Goal: Transaction & Acquisition: Purchase product/service

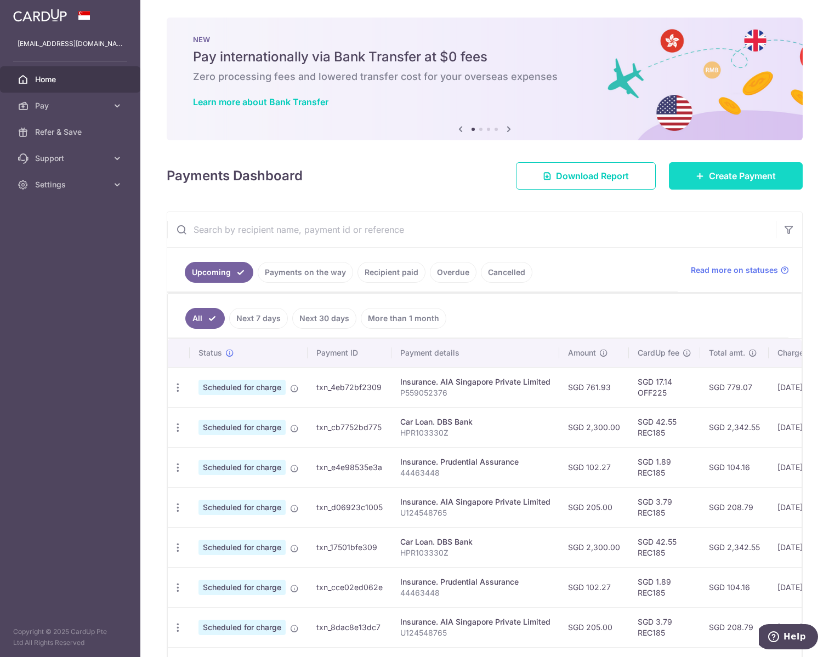
click at [725, 171] on span "Create Payment" at bounding box center [742, 175] width 67 height 13
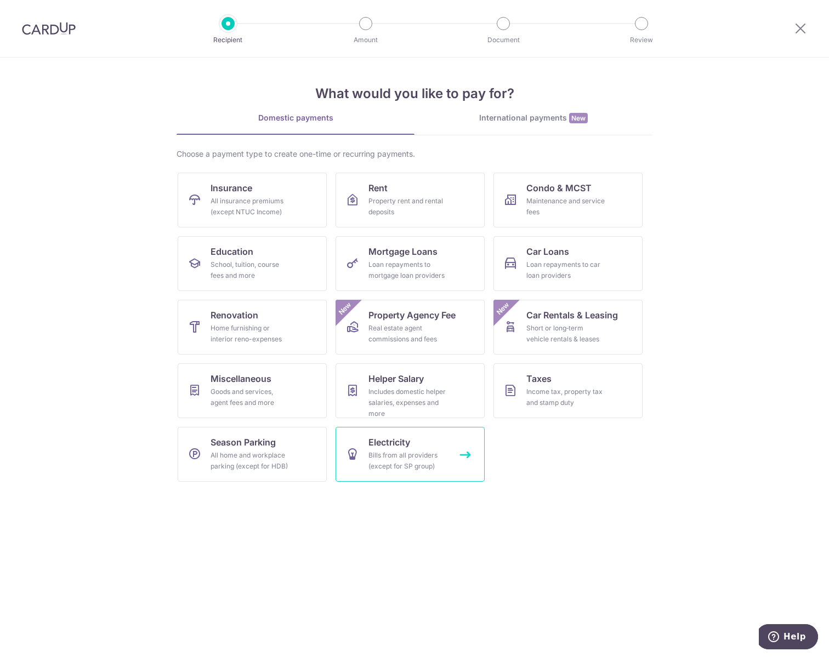
click at [436, 456] on div "Bills from all providers (except for SP group)" at bounding box center [407, 461] width 79 height 22
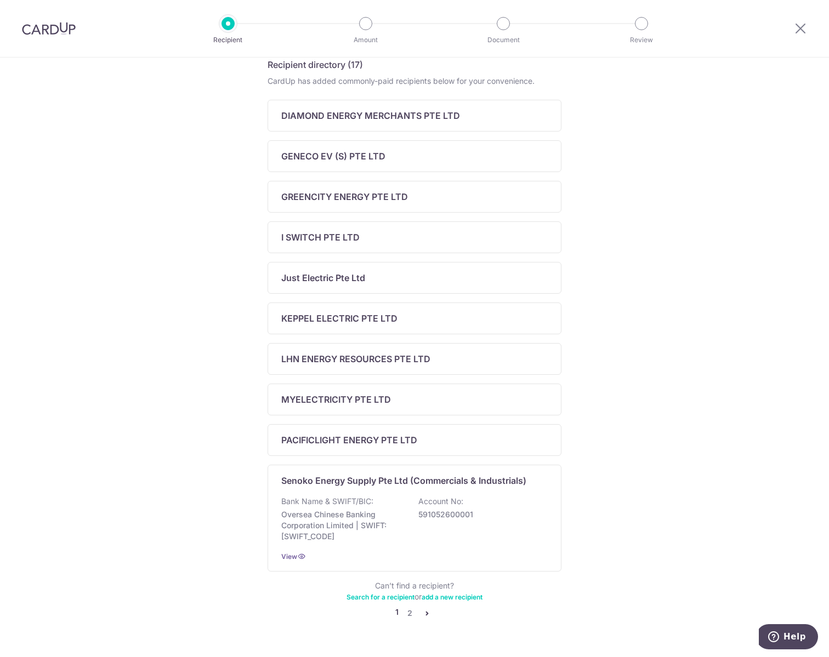
scroll to position [213, 0]
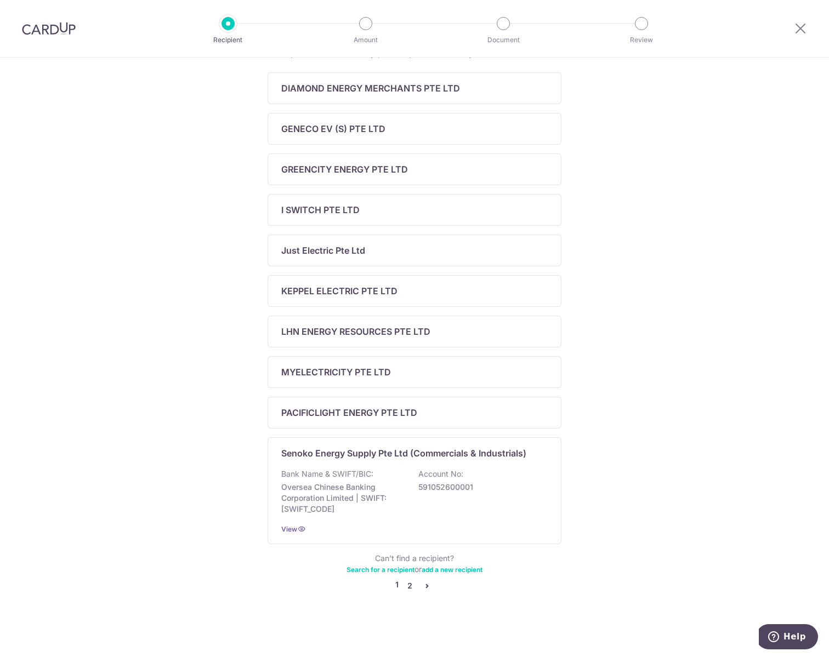
click at [405, 583] on link "2" at bounding box center [409, 586] width 13 height 13
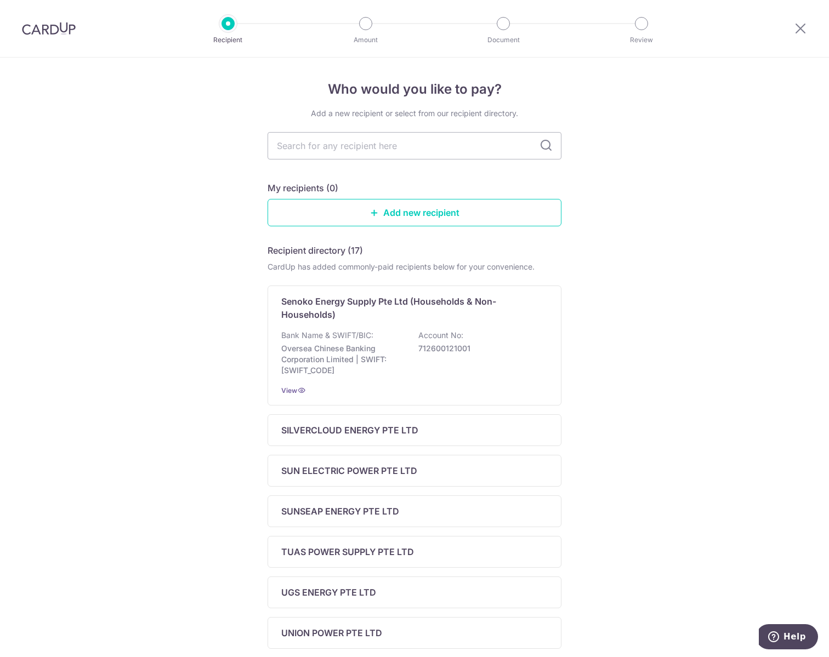
scroll to position [55, 0]
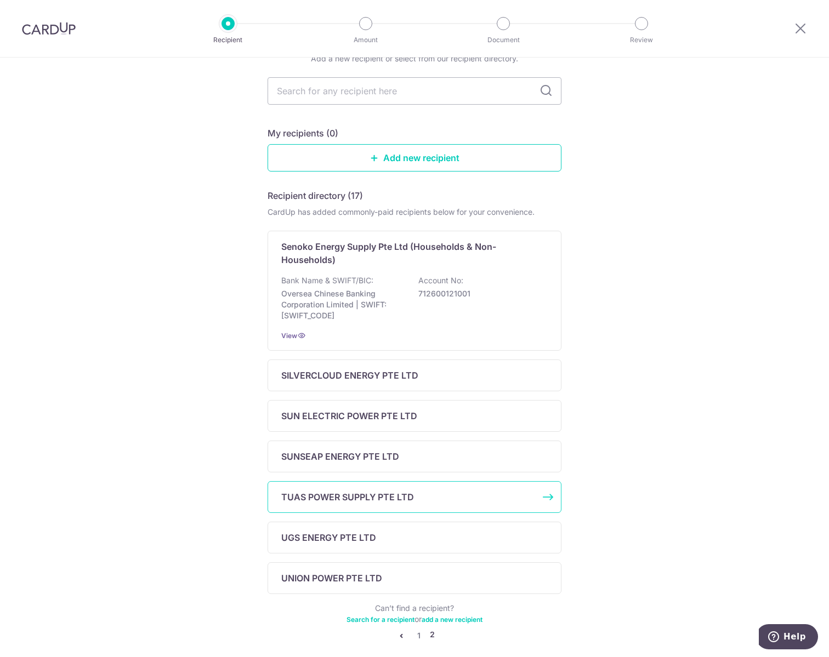
click at [349, 500] on p "TUAS POWER SUPPLY PTE LTD" at bounding box center [347, 497] width 133 height 13
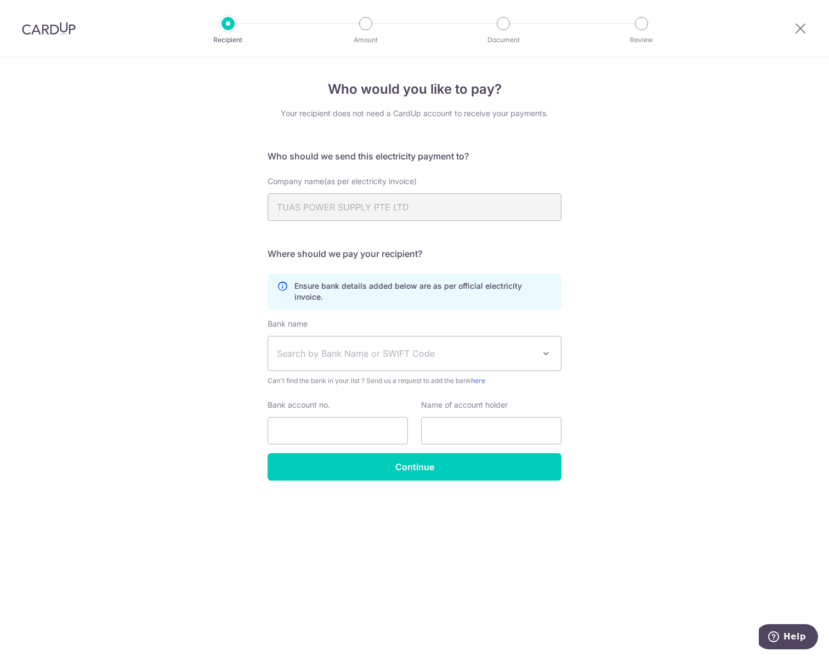
click at [689, 369] on div "Who would you like to pay? Your recipient does not need a CardUp account to rec…" at bounding box center [414, 358] width 829 height 600
click at [629, 207] on div "Who would you like to pay? Your recipient does not need a CardUp account to rec…" at bounding box center [414, 358] width 829 height 600
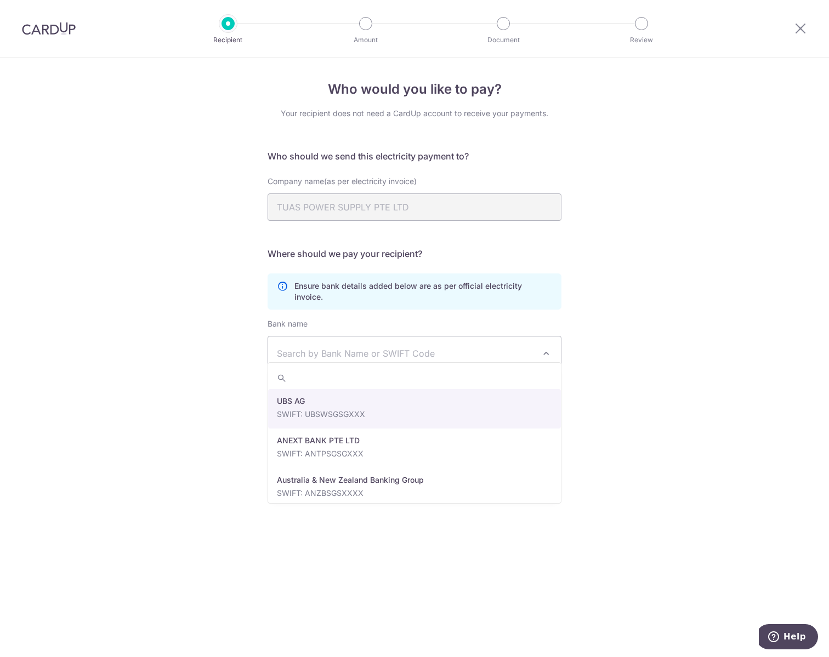
click at [543, 347] on span at bounding box center [546, 353] width 13 height 13
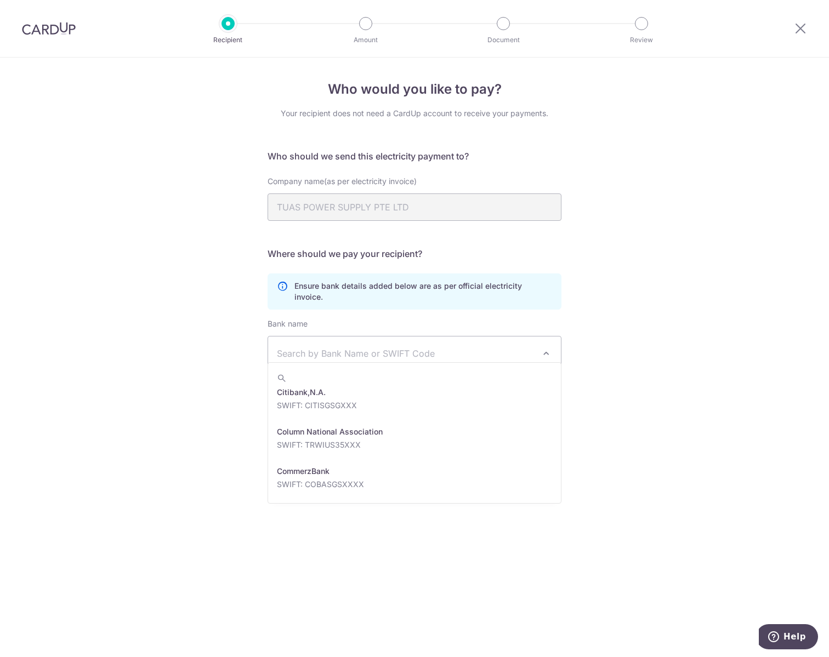
scroll to position [987, 0]
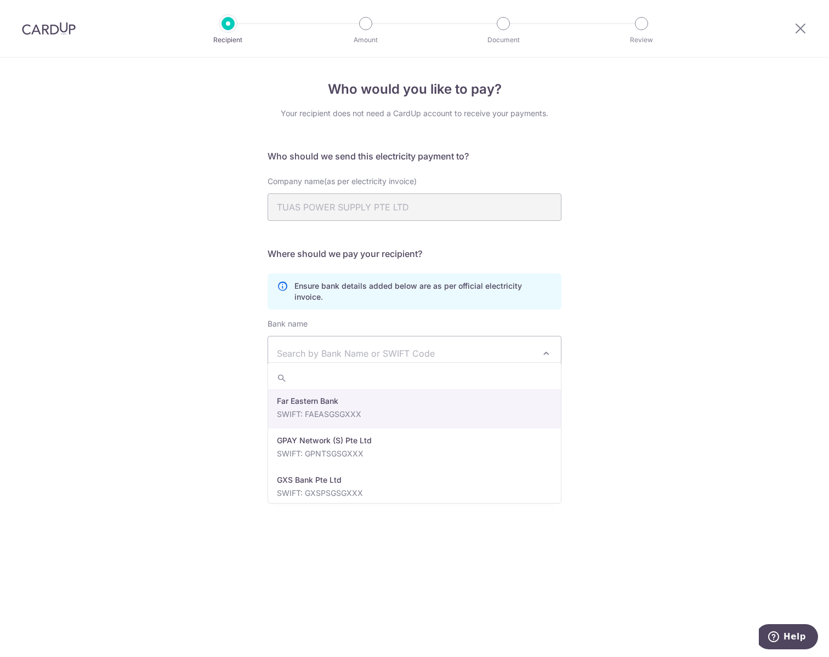
click at [683, 374] on div "Who would you like to pay? Your recipient does not need a CardUp account to rec…" at bounding box center [414, 358] width 829 height 600
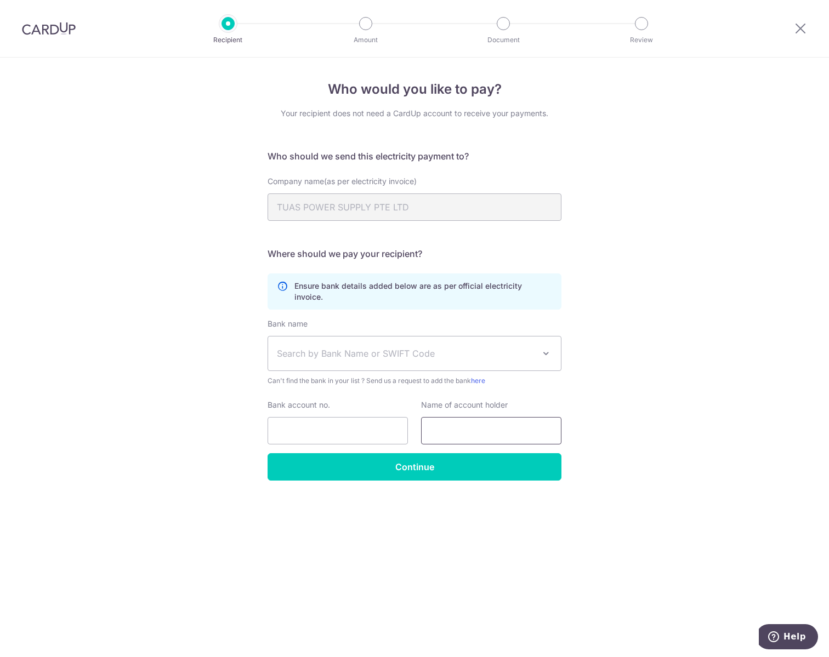
click at [460, 420] on input "text" at bounding box center [491, 430] width 140 height 27
click at [355, 423] on input "Bank account no." at bounding box center [338, 430] width 140 height 27
